Goal: Task Accomplishment & Management: Manage account settings

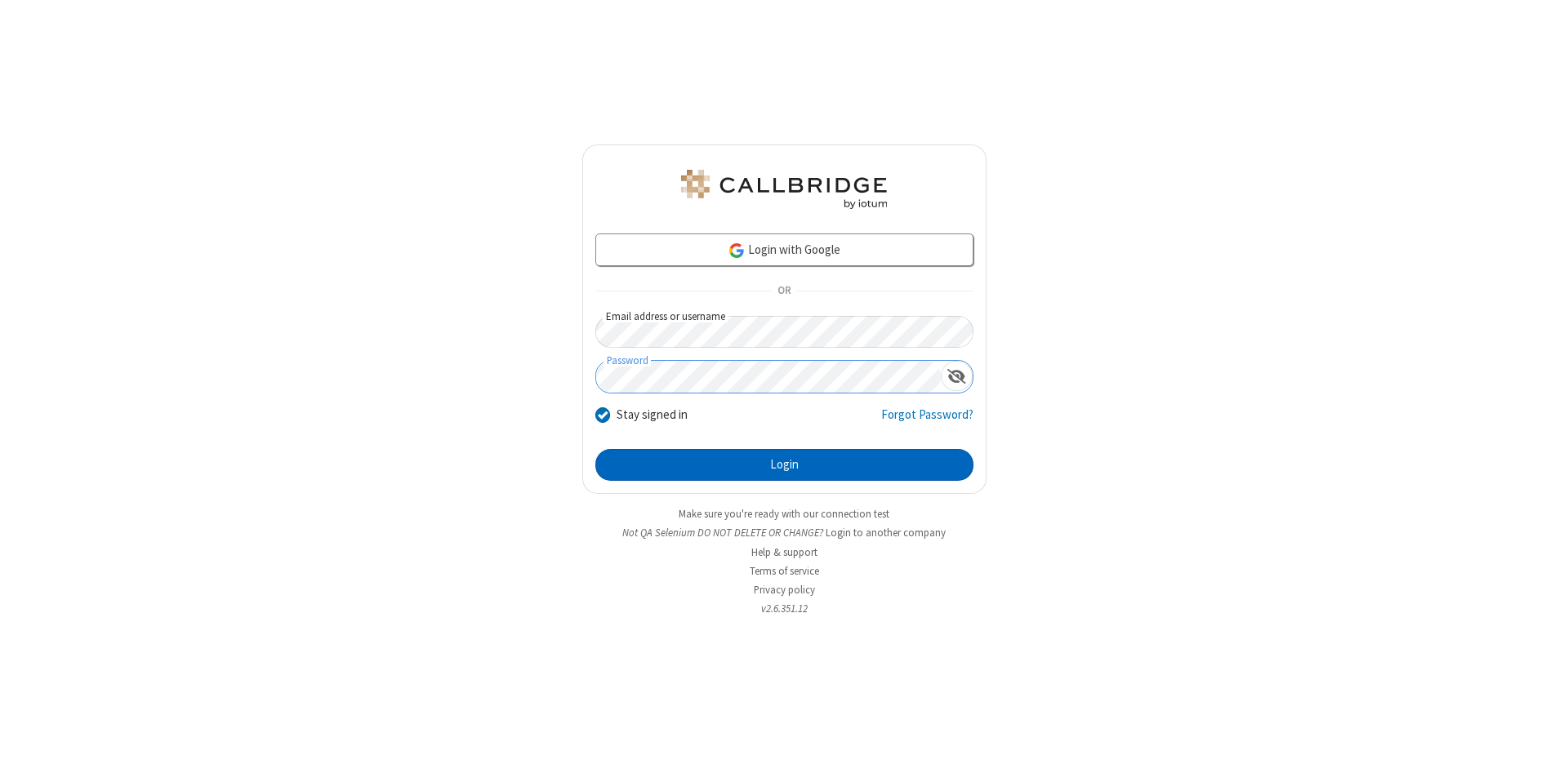
click at [784, 465] on button "Login" at bounding box center [784, 465] width 378 height 33
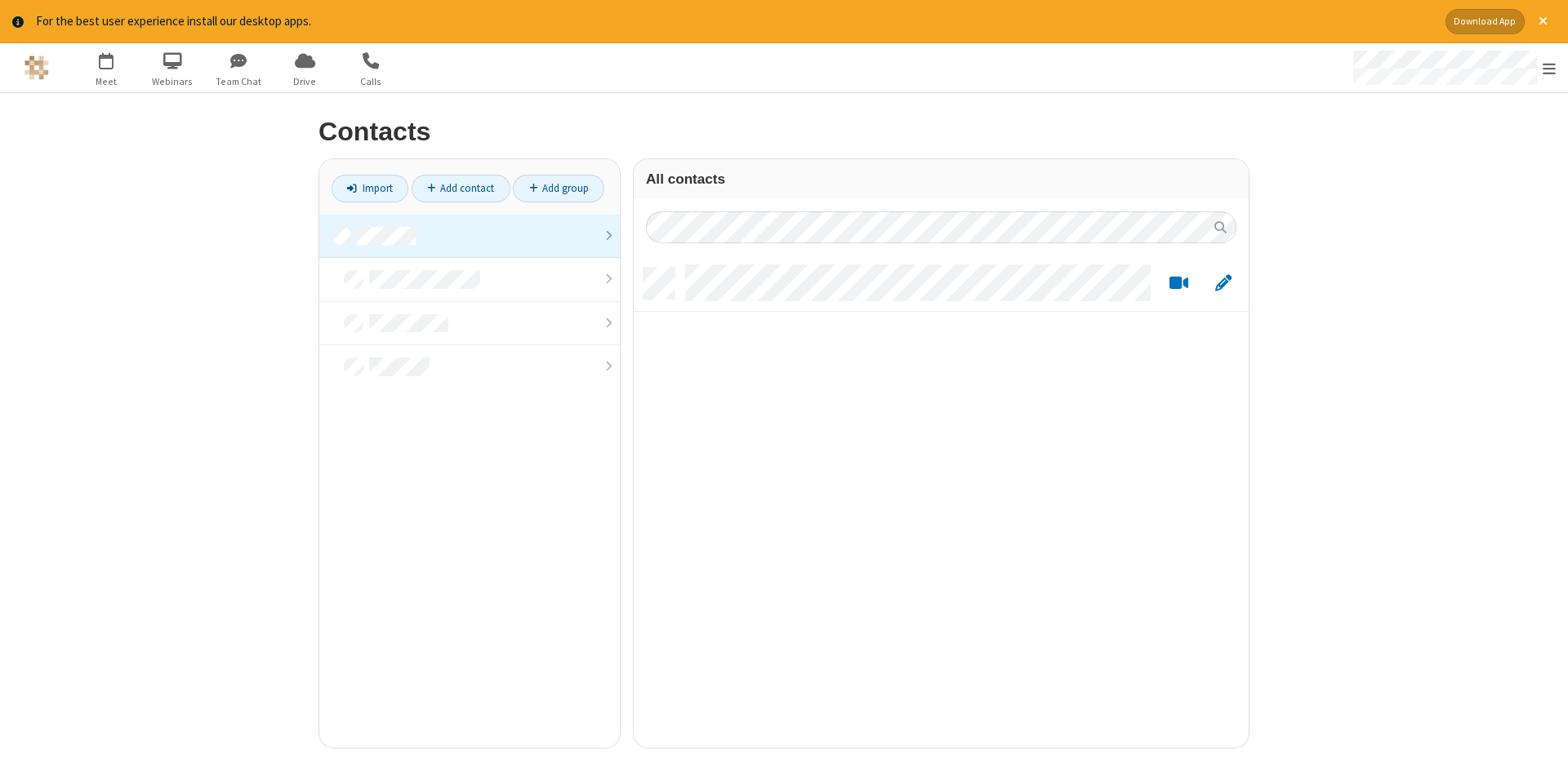
scroll to position [492, 615]
click at [470, 236] on link at bounding box center [469, 236] width 301 height 45
click at [461, 188] on link "Add contact" at bounding box center [461, 188] width 99 height 28
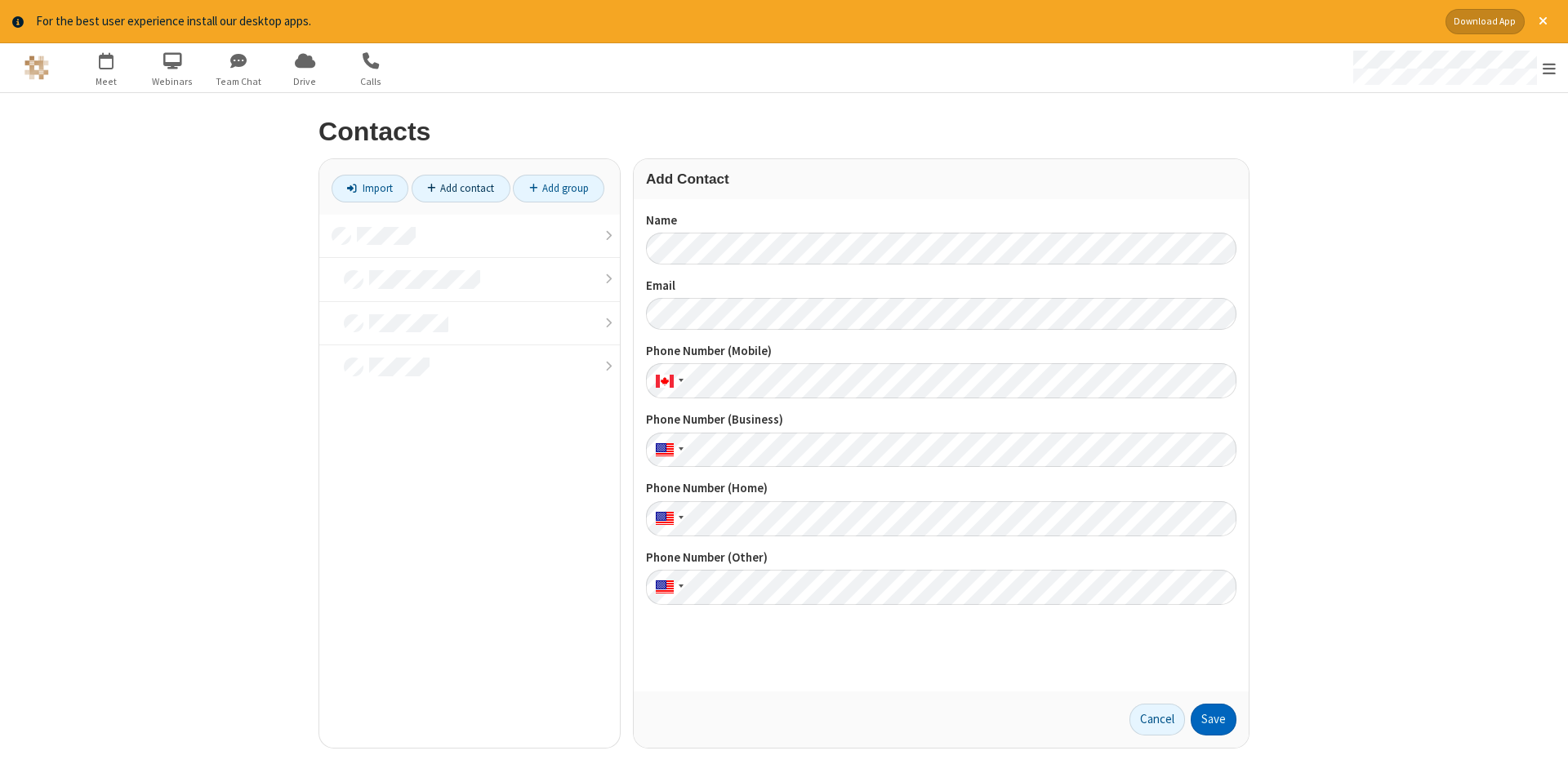
click at [1214, 719] on button "Save" at bounding box center [1214, 720] width 45 height 33
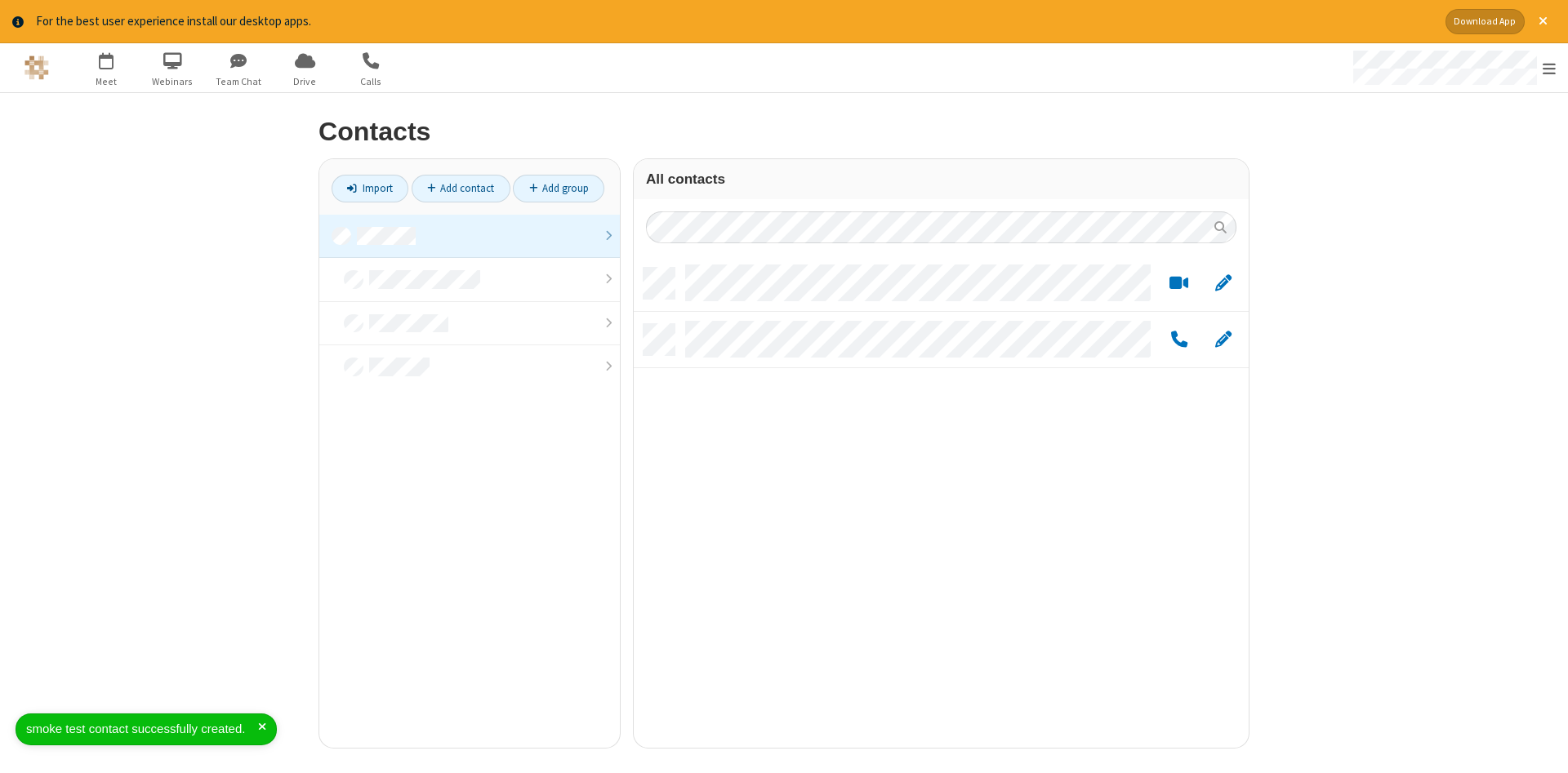
scroll to position [492, 615]
click at [461, 188] on link "Add contact" at bounding box center [461, 188] width 99 height 28
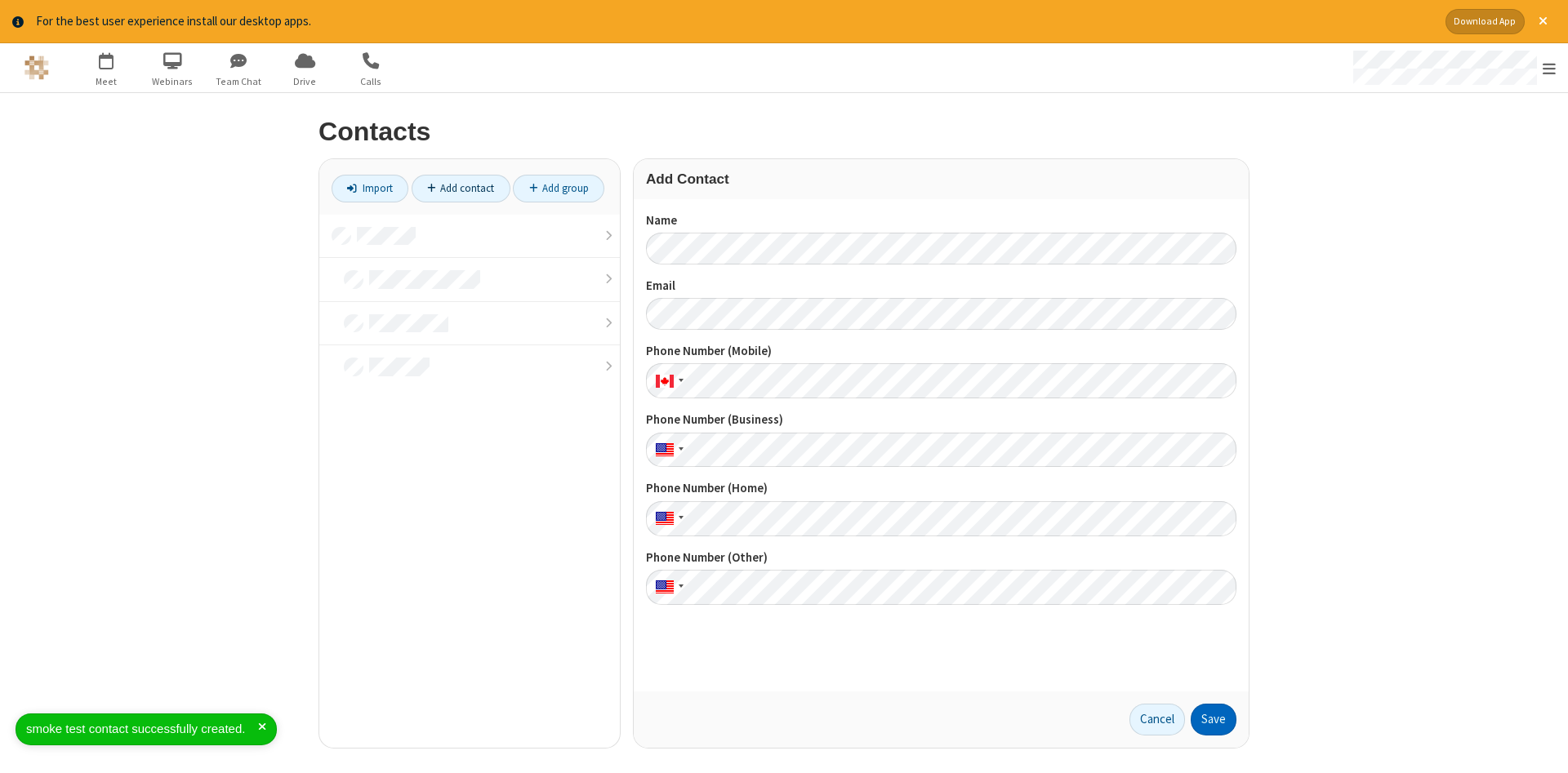
click at [1214, 719] on button "Save" at bounding box center [1214, 720] width 45 height 33
